Goal: Information Seeking & Learning: Learn about a topic

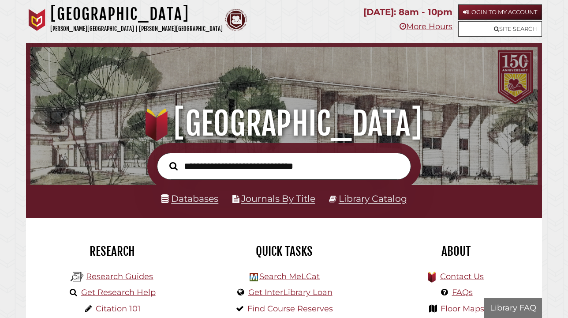
scroll to position [168, 503]
click at [195, 201] on link "Databases" at bounding box center [189, 198] width 57 height 11
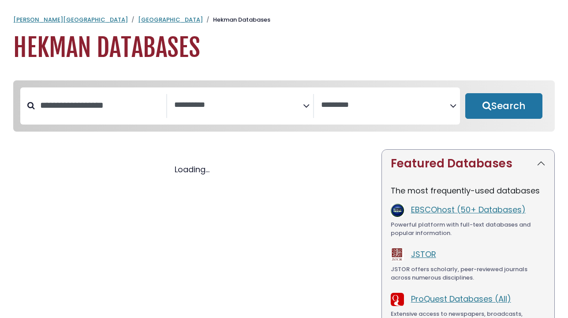
select select "Database Subject Filter"
select select "Database Vendors Filter"
select select "Database Subject Filter"
select select "Database Vendors Filter"
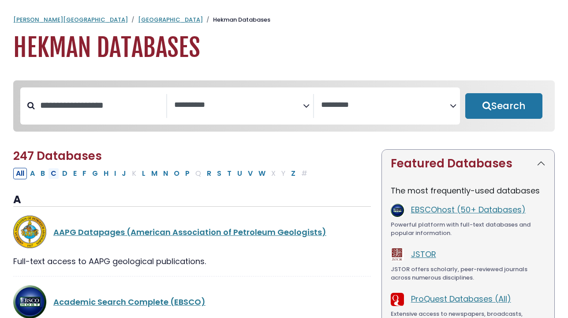
click at [53, 173] on button "C" at bounding box center [53, 173] width 11 height 11
select select "Database Subject Filter"
select select "Database Vendors Filter"
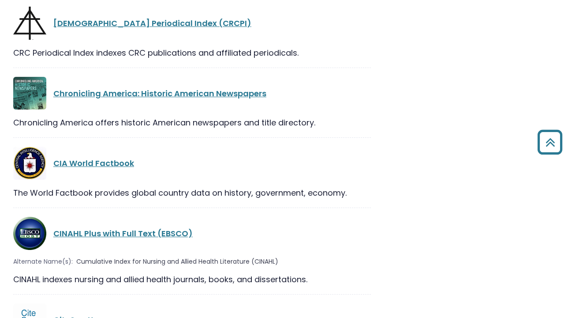
scroll to position [1322, 0]
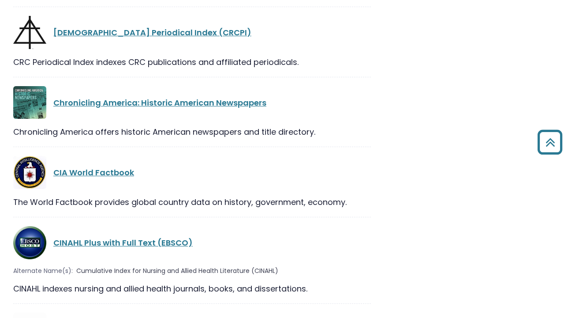
click at [118, 226] on div "CINAHL Plus with Full Text (EBSCO)" at bounding box center [192, 242] width 358 height 33
click at [118, 237] on link "CINAHL Plus with Full Text (EBSCO)" at bounding box center [122, 242] width 139 height 11
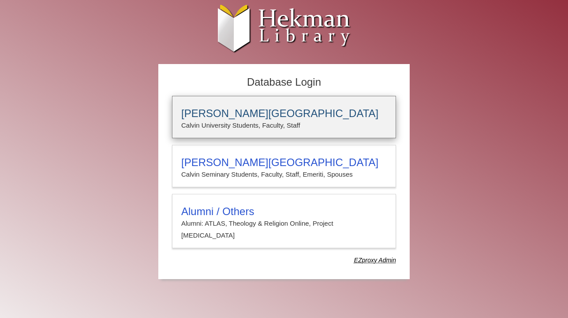
click at [236, 116] on h3 "Calvin University" at bounding box center [284, 113] width 206 height 12
